Goal: Find specific page/section: Find specific page/section

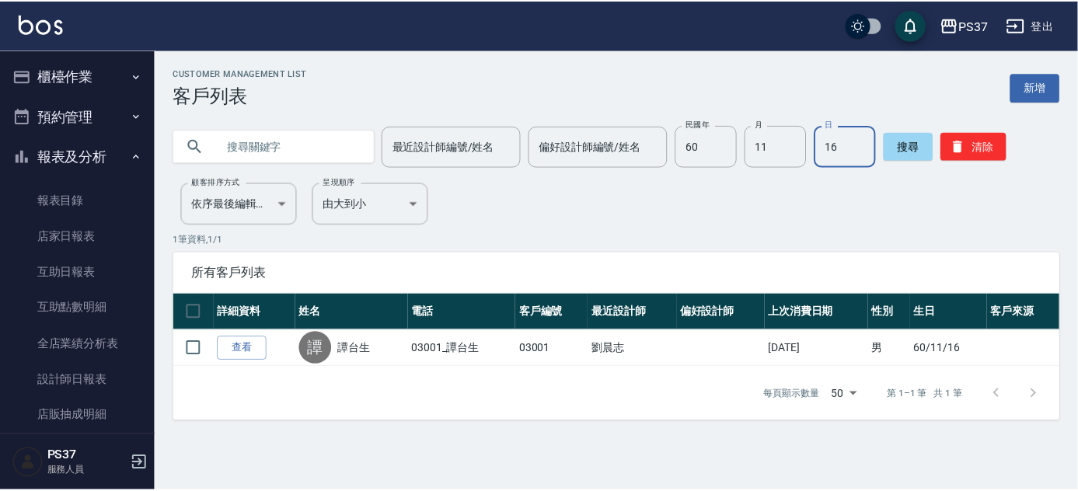
scroll to position [260, 0]
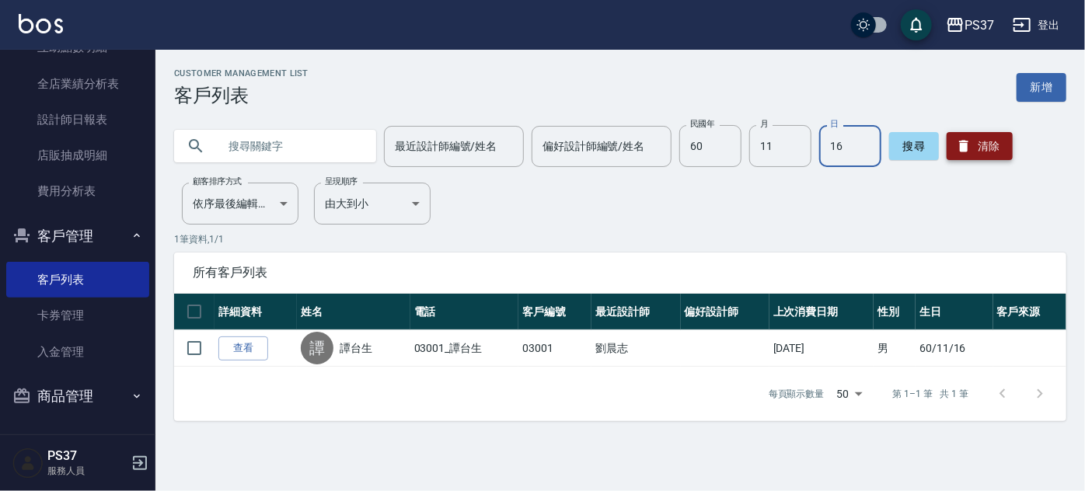
click at [991, 148] on button "清除" at bounding box center [980, 146] width 66 height 28
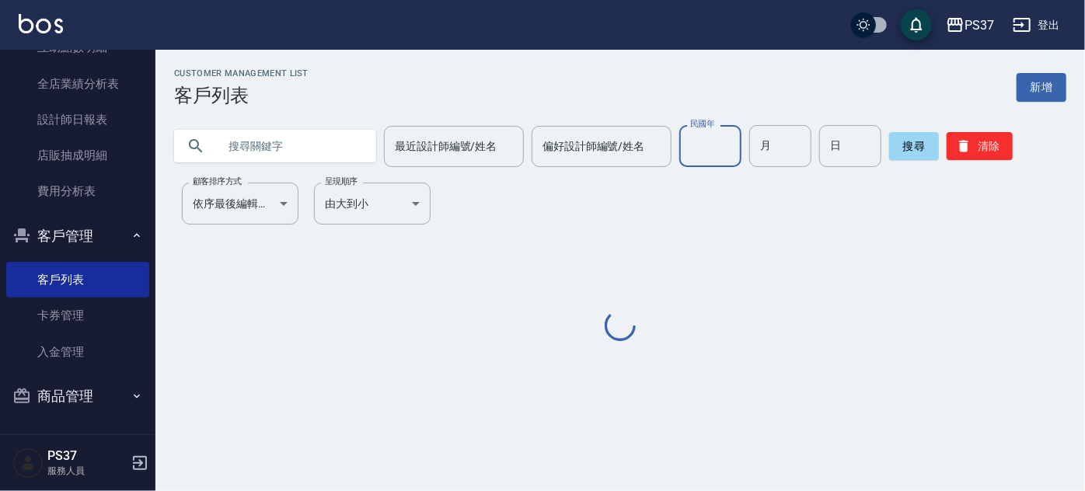
click at [704, 139] on input "民國年" at bounding box center [710, 146] width 62 height 42
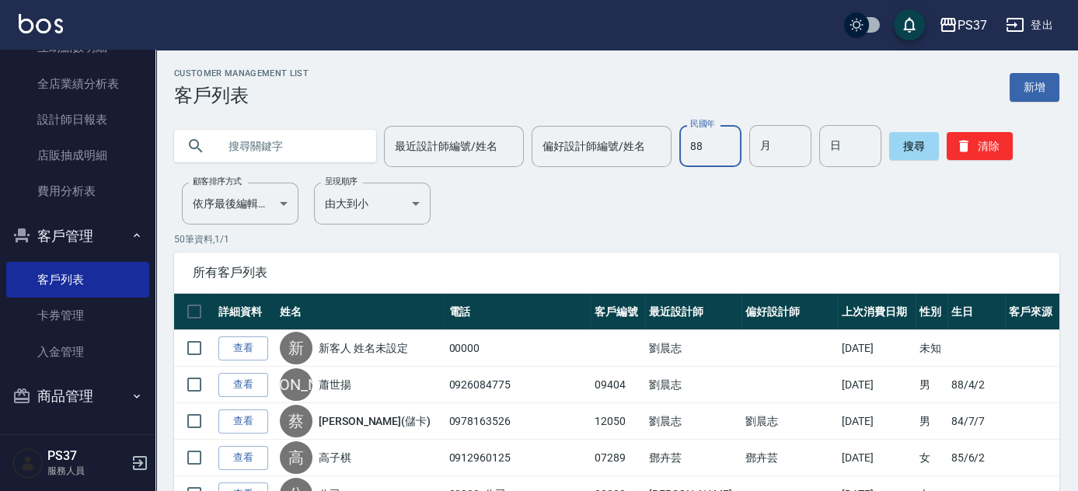
type input "88"
type input "12"
type input "19"
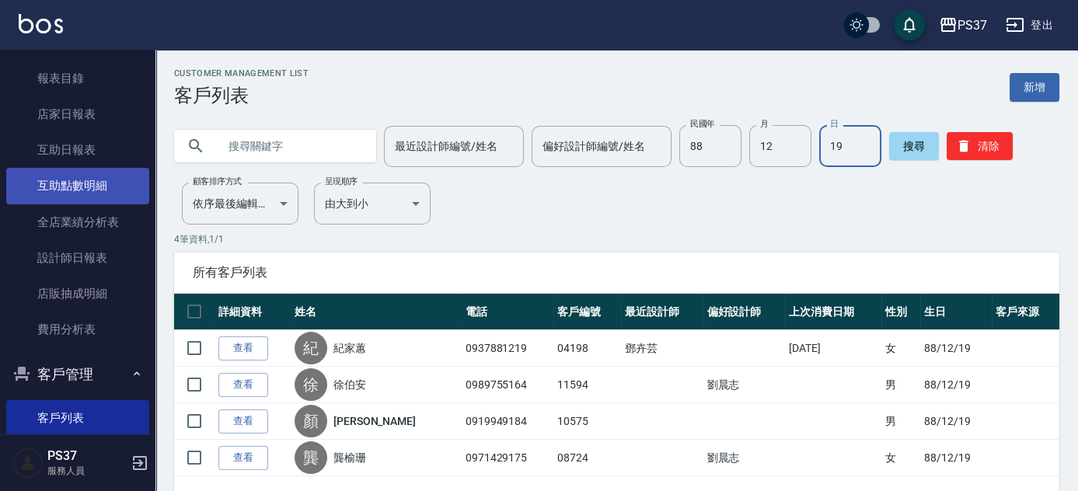
scroll to position [119, 0]
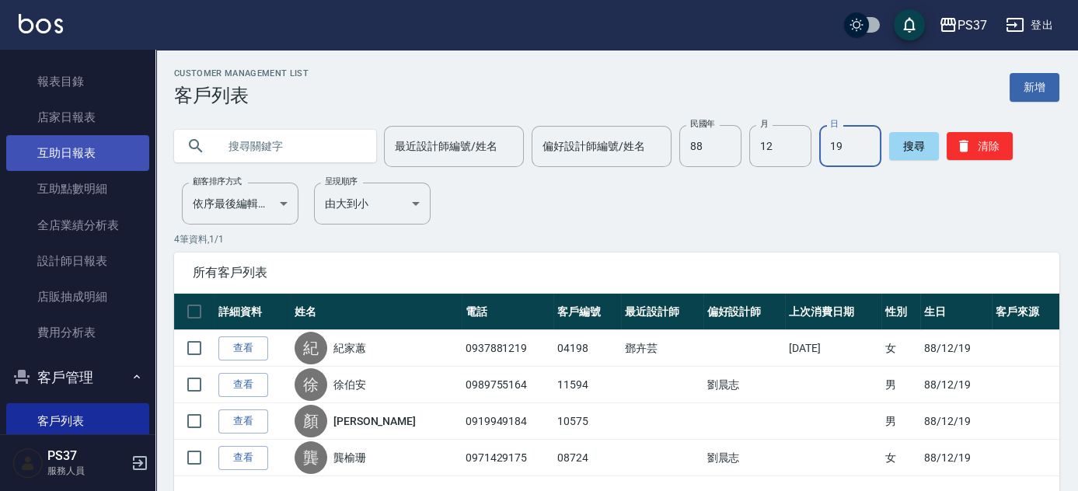
click at [89, 142] on link "互助日報表" at bounding box center [77, 153] width 143 height 36
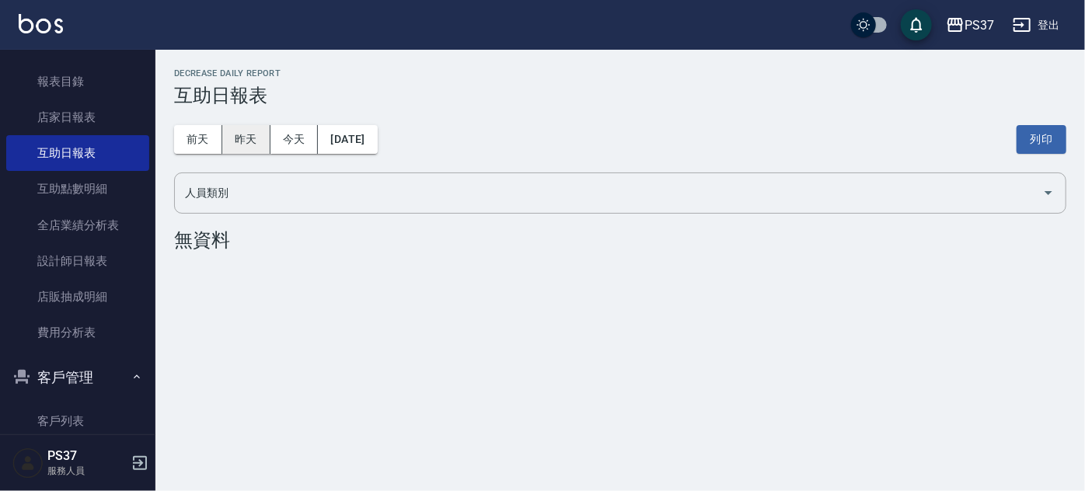
click at [238, 143] on button "昨天" at bounding box center [246, 139] width 48 height 29
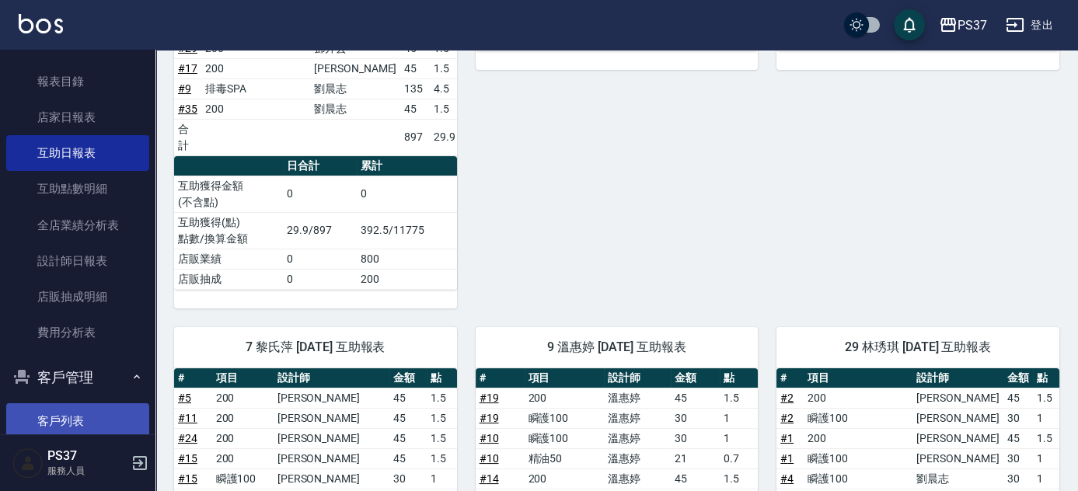
scroll to position [190, 0]
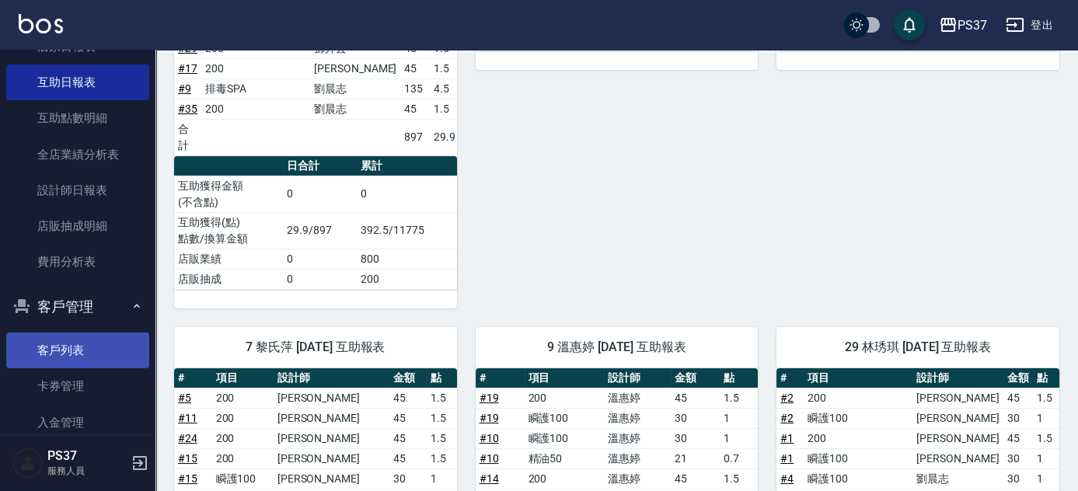
click at [103, 350] on link "客戶列表" at bounding box center [77, 351] width 143 height 36
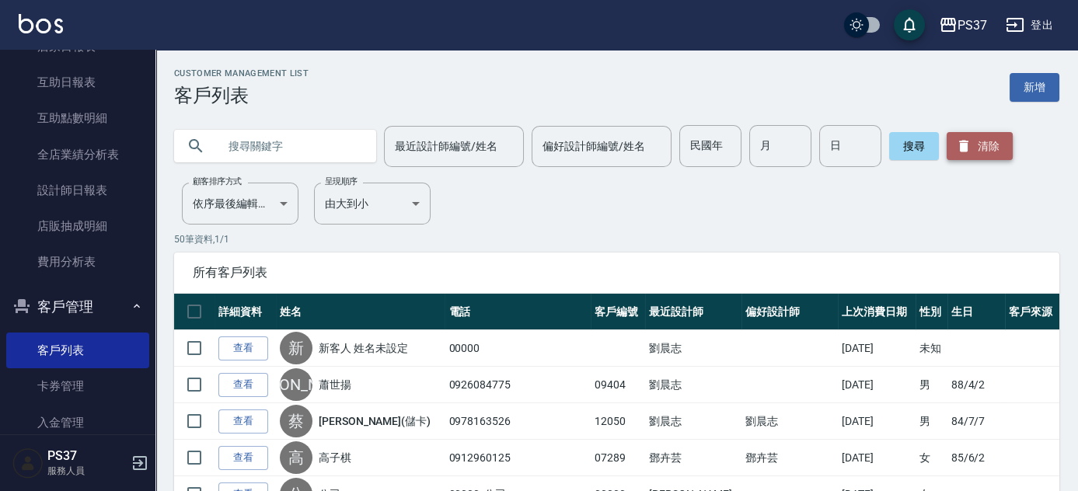
click at [994, 140] on button "清除" at bounding box center [980, 146] width 66 height 28
click at [710, 145] on input "民國年" at bounding box center [710, 146] width 62 height 42
type input "84"
type input "02"
type input "03"
